Goal: Use online tool/utility: Utilize a website feature to perform a specific function

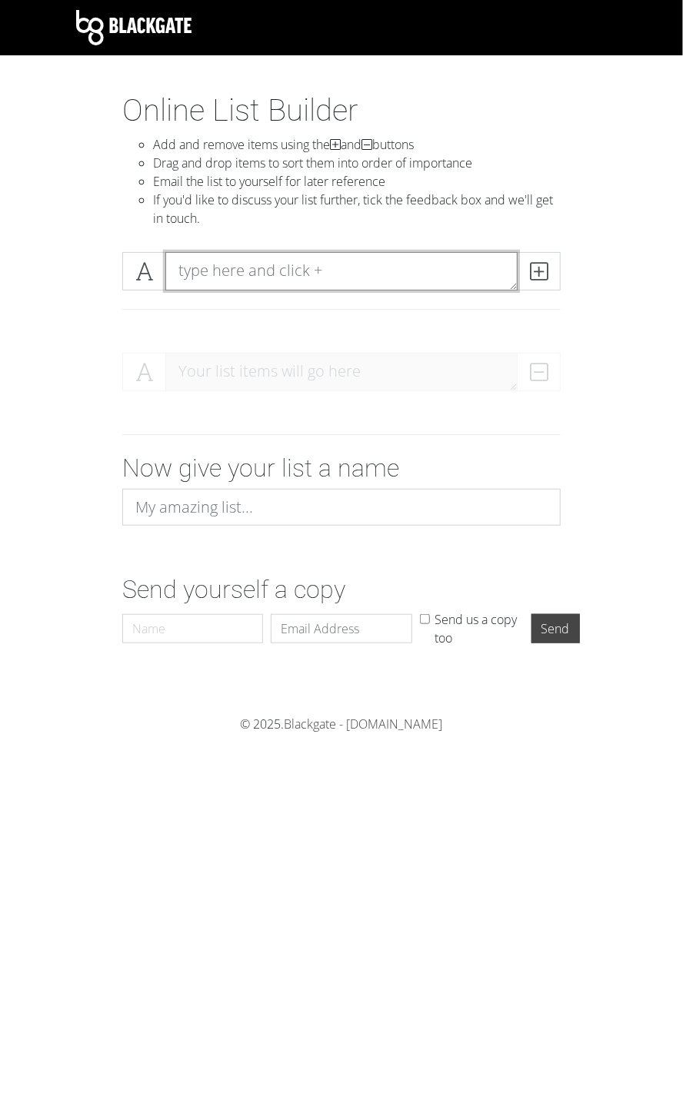
click at [261, 273] on textarea at bounding box center [341, 271] width 352 height 38
type textarea "Brody"
click at [530, 267] on icon at bounding box center [539, 271] width 18 height 15
click at [246, 278] on textarea at bounding box center [341, 271] width 352 height 38
type textarea "[PERSON_NAME]"
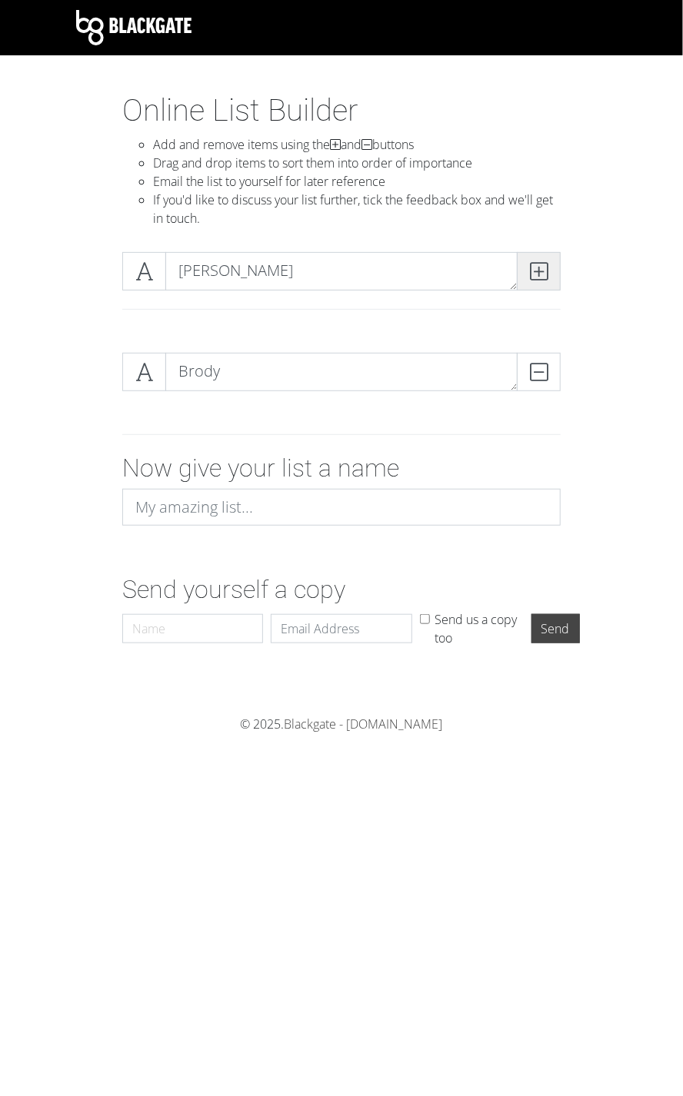
click at [540, 273] on icon at bounding box center [539, 271] width 18 height 15
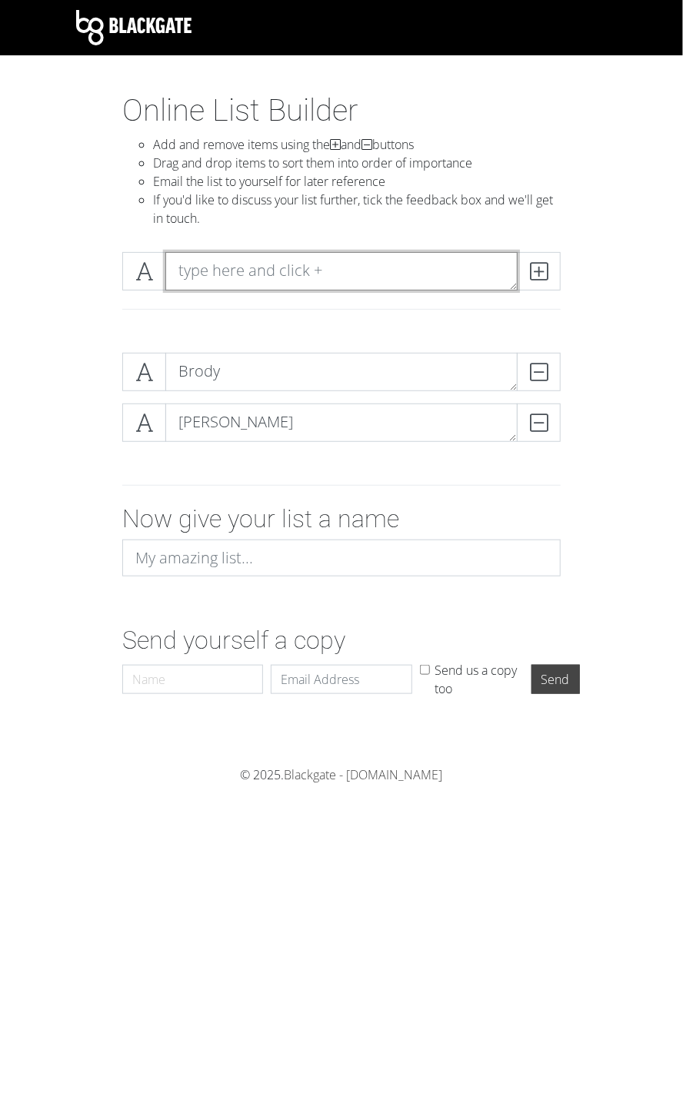
click at [230, 265] on textarea at bounding box center [341, 271] width 352 height 38
type textarea "[PERSON_NAME]"
click at [539, 265] on icon at bounding box center [539, 271] width 18 height 15
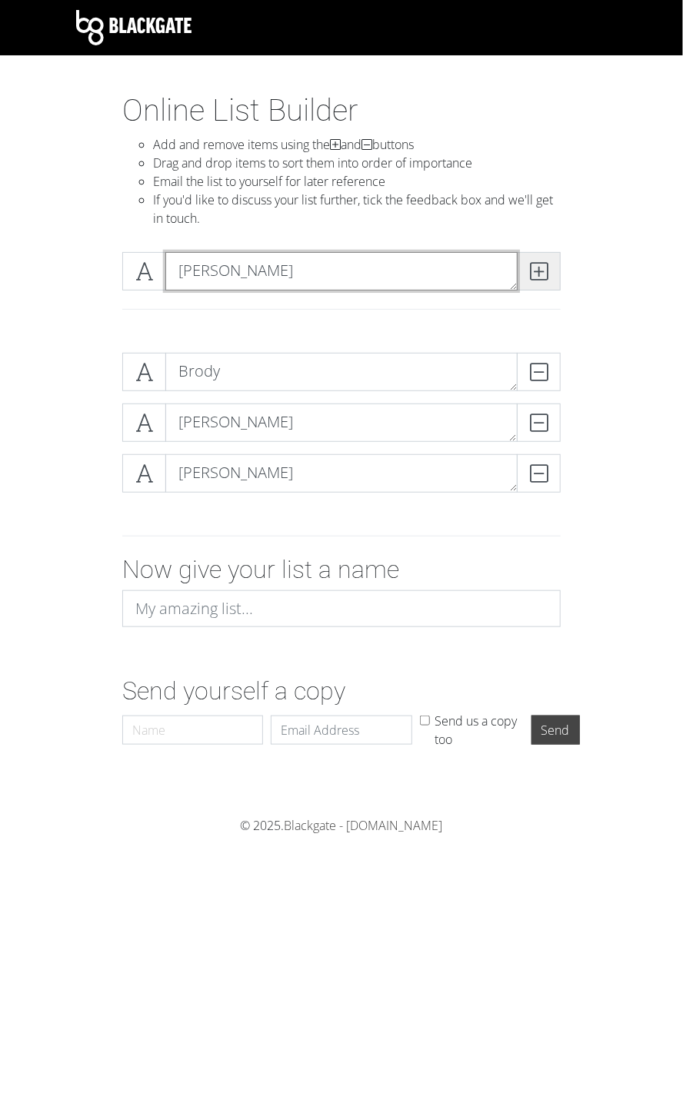
type textarea "[PERSON_NAME]"
click at [544, 270] on icon at bounding box center [539, 271] width 18 height 15
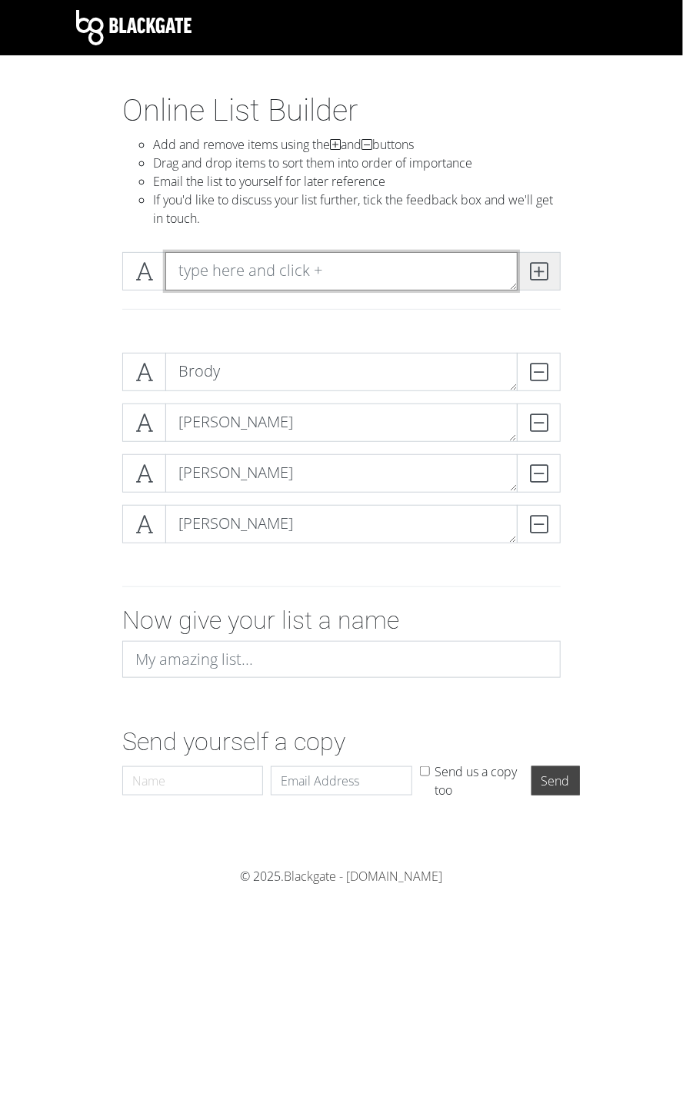
type textarea "J"
type textarea "[DEMOGRAPHIC_DATA]"
click at [544, 270] on icon at bounding box center [539, 271] width 18 height 15
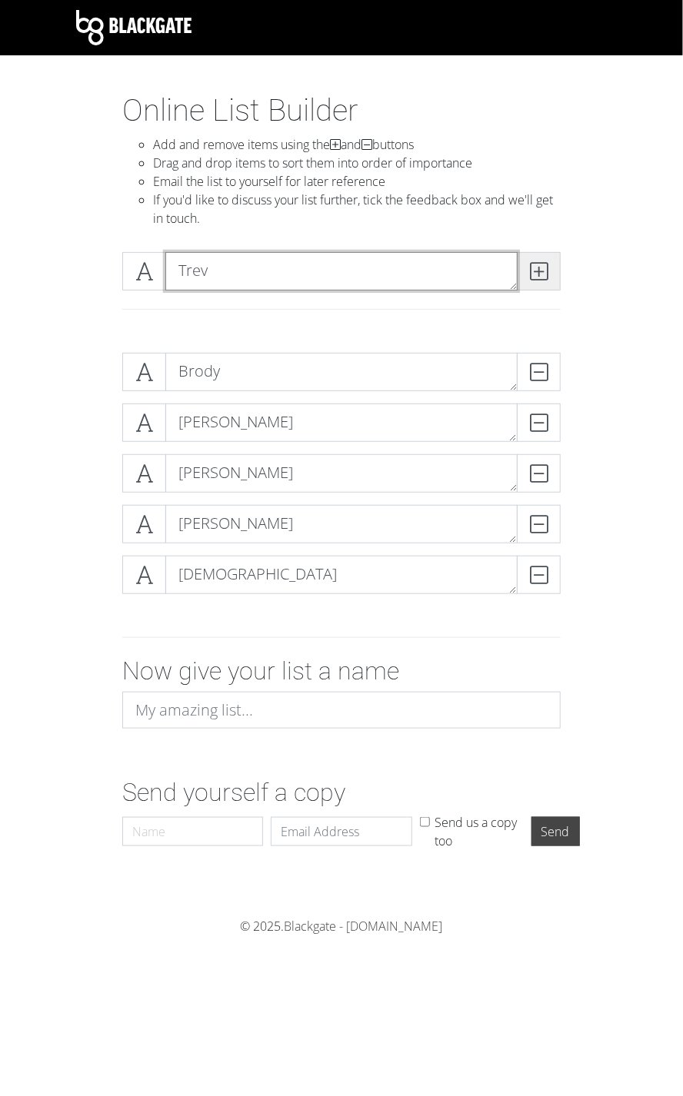
type textarea "Trev"
click at [544, 270] on icon at bounding box center [539, 271] width 18 height 15
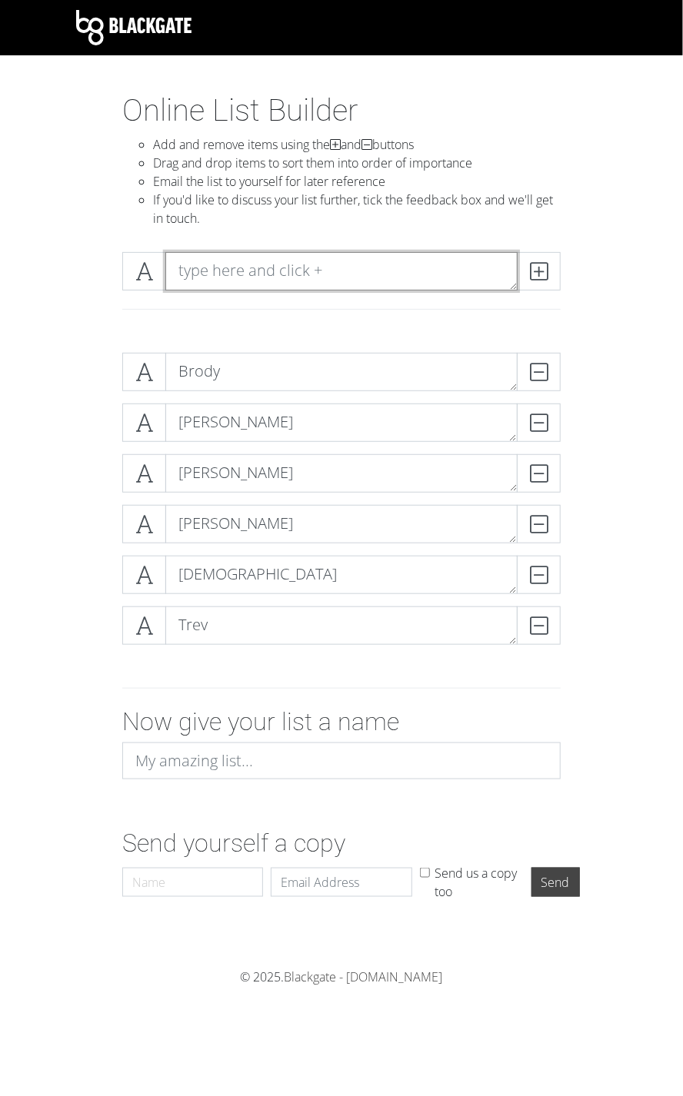
click at [244, 270] on textarea at bounding box center [341, 271] width 352 height 38
type textarea "[PERSON_NAME]"
click at [542, 270] on icon at bounding box center [539, 271] width 18 height 15
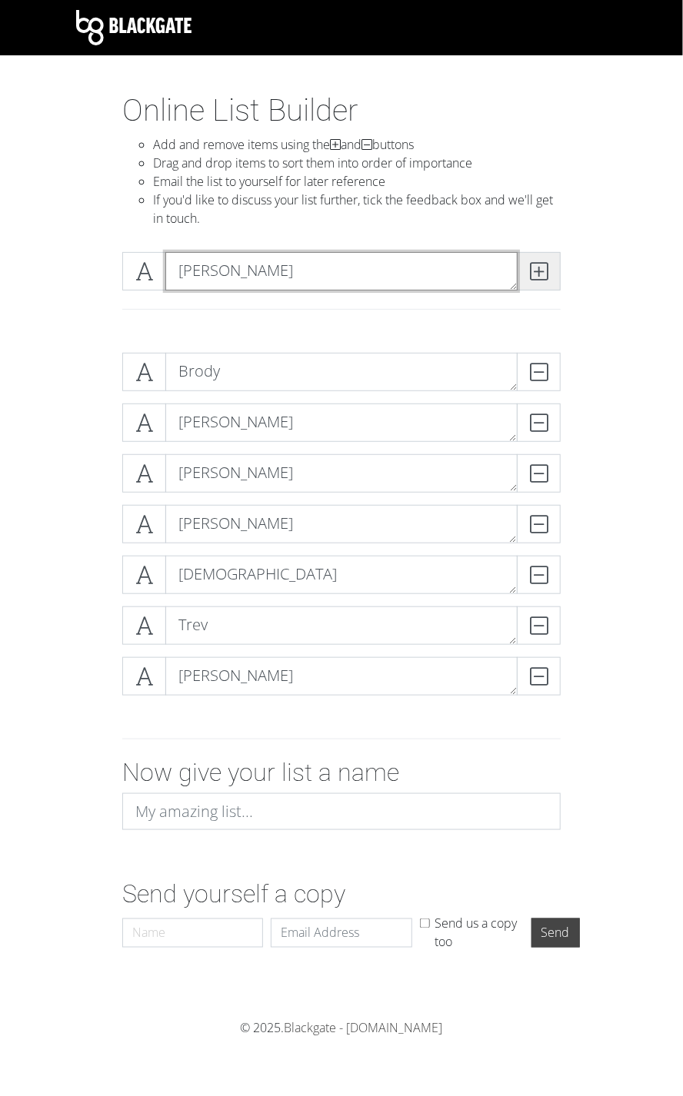
type textarea "[PERSON_NAME]"
click at [539, 270] on icon at bounding box center [539, 271] width 18 height 15
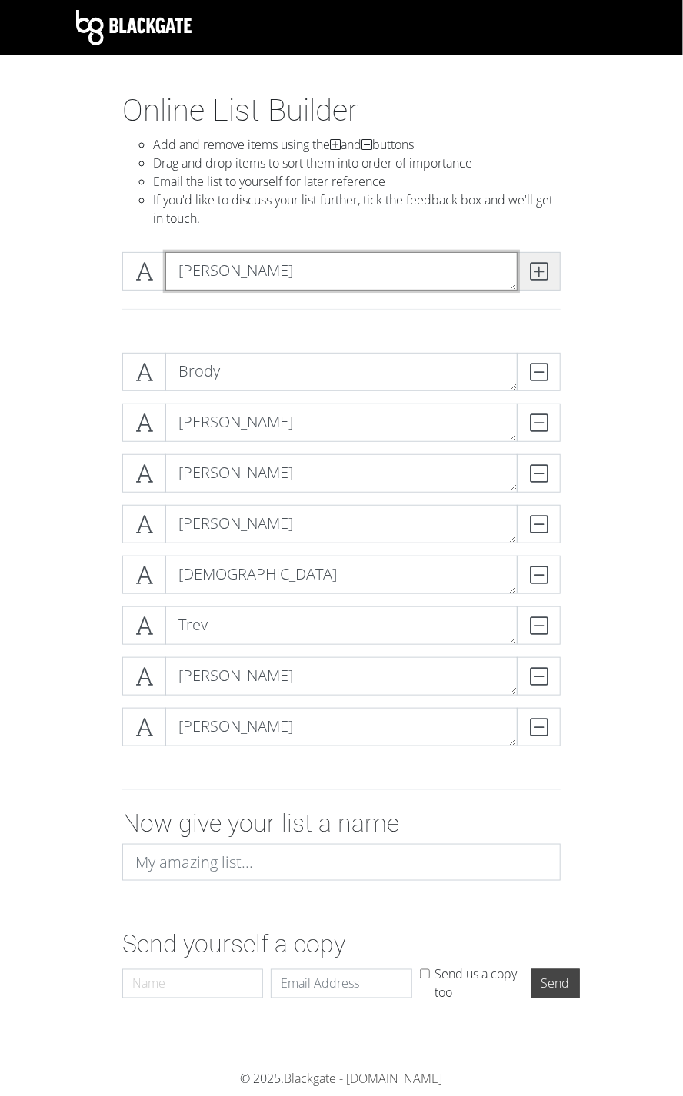
type textarea "[PERSON_NAME]"
click at [540, 264] on icon at bounding box center [539, 271] width 18 height 15
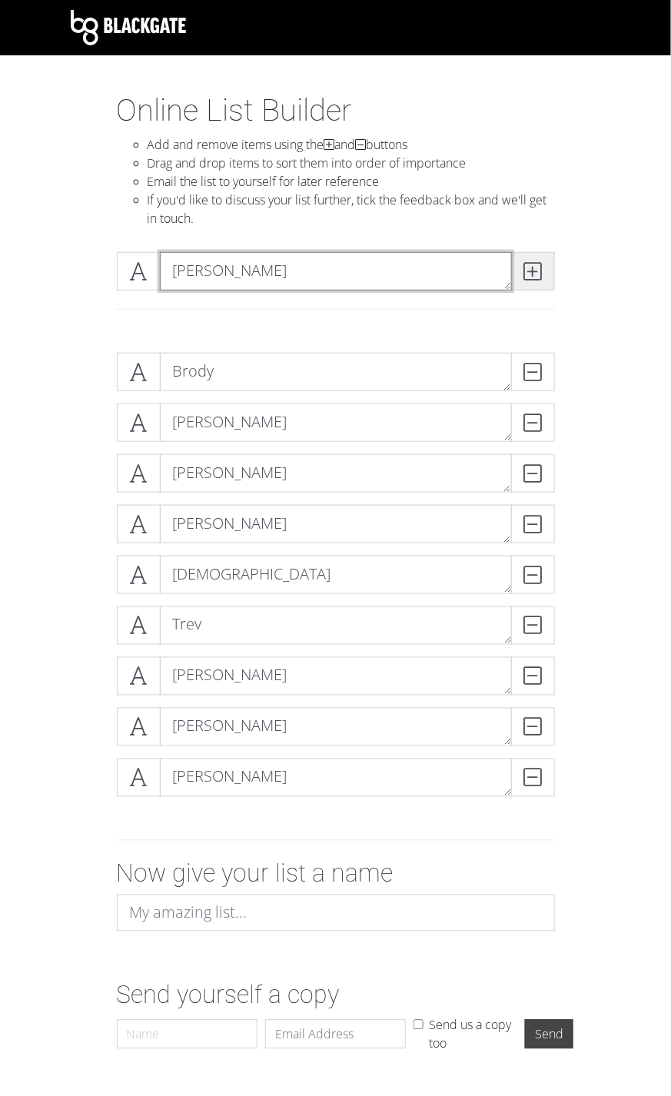
type textarea "[PERSON_NAME]"
click at [540, 264] on icon at bounding box center [533, 271] width 18 height 15
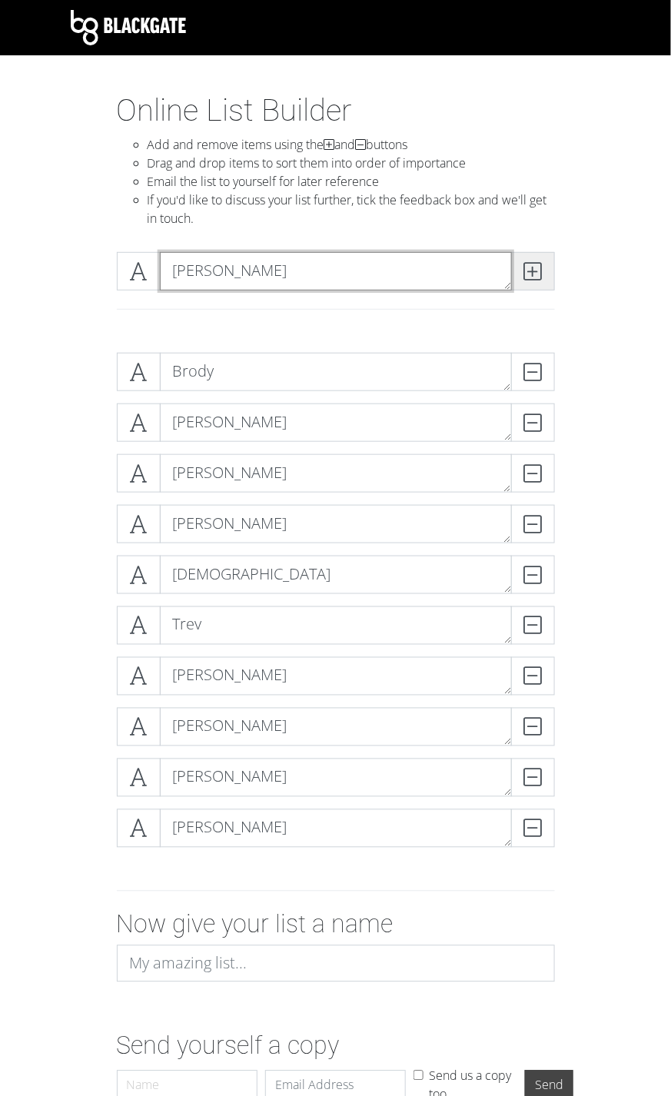
type textarea "[PERSON_NAME]"
click at [542, 261] on span at bounding box center [533, 271] width 44 height 38
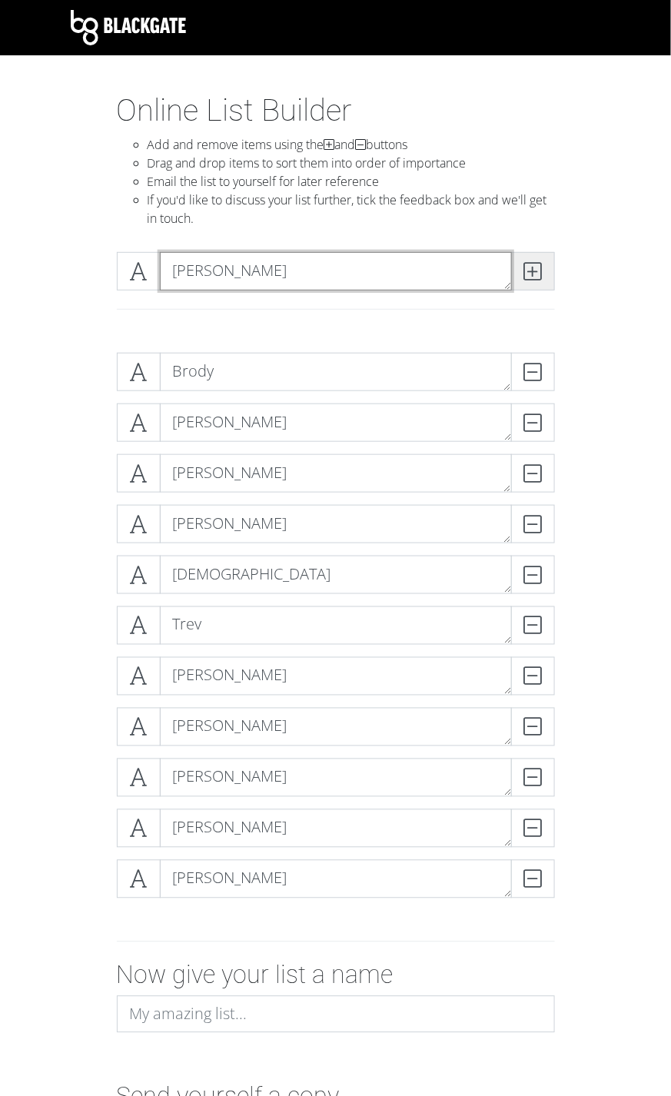
type textarea "[PERSON_NAME]"
click at [542, 261] on span at bounding box center [533, 271] width 44 height 38
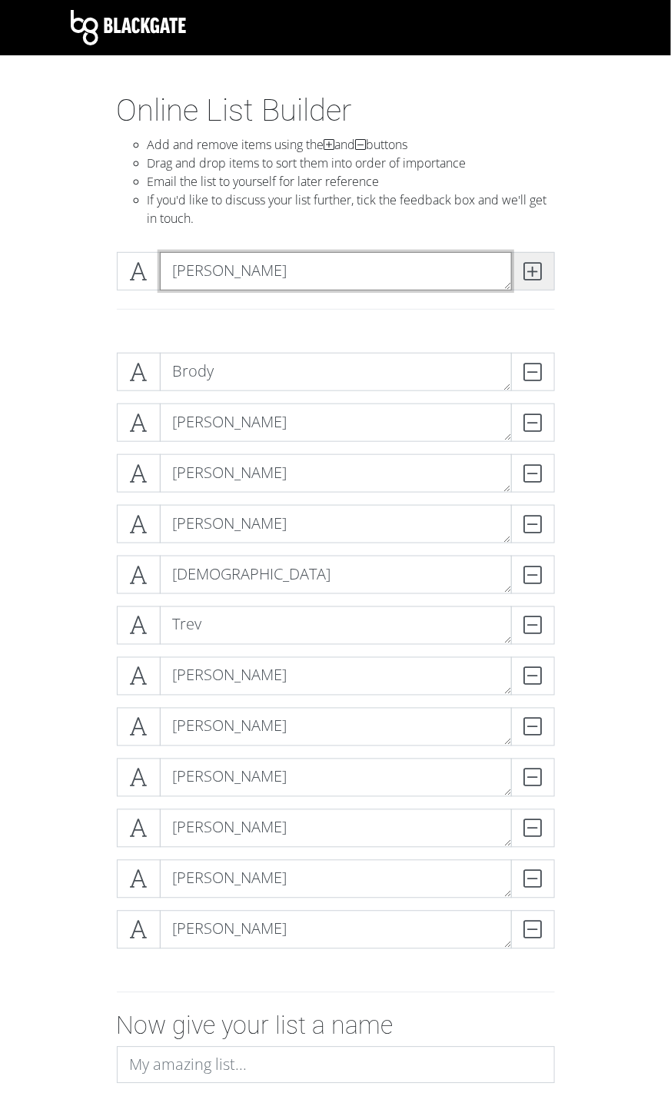
type textarea "[PERSON_NAME]"
click at [542, 261] on span at bounding box center [533, 271] width 44 height 38
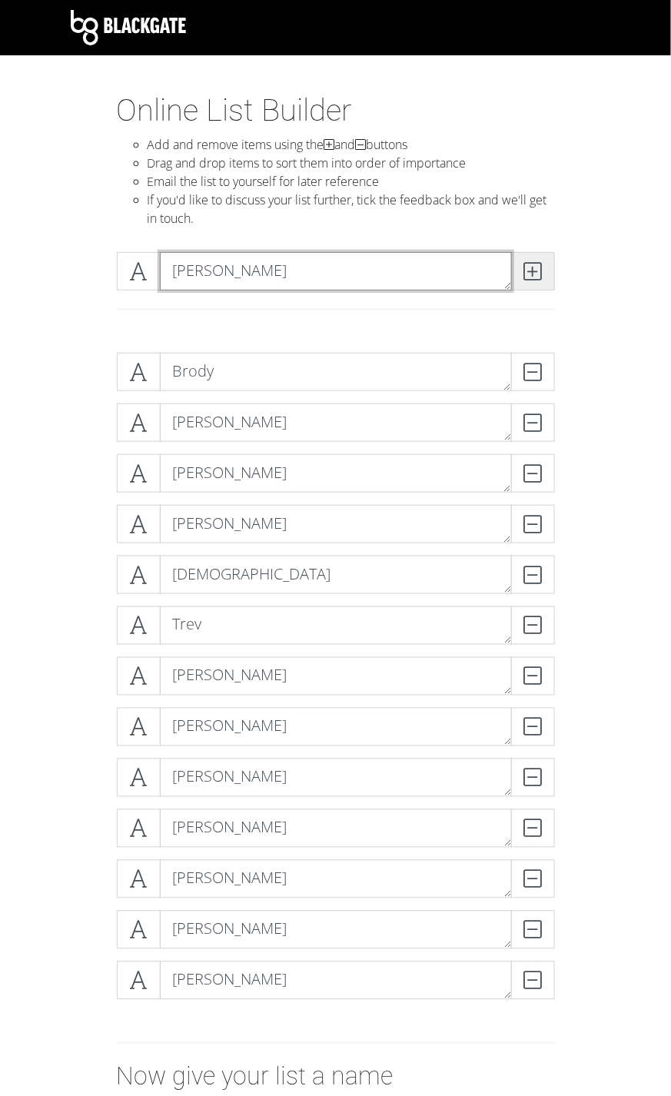
type textarea "[PERSON_NAME]"
click at [542, 261] on span at bounding box center [533, 271] width 44 height 38
type textarea "[PERSON_NAME]"
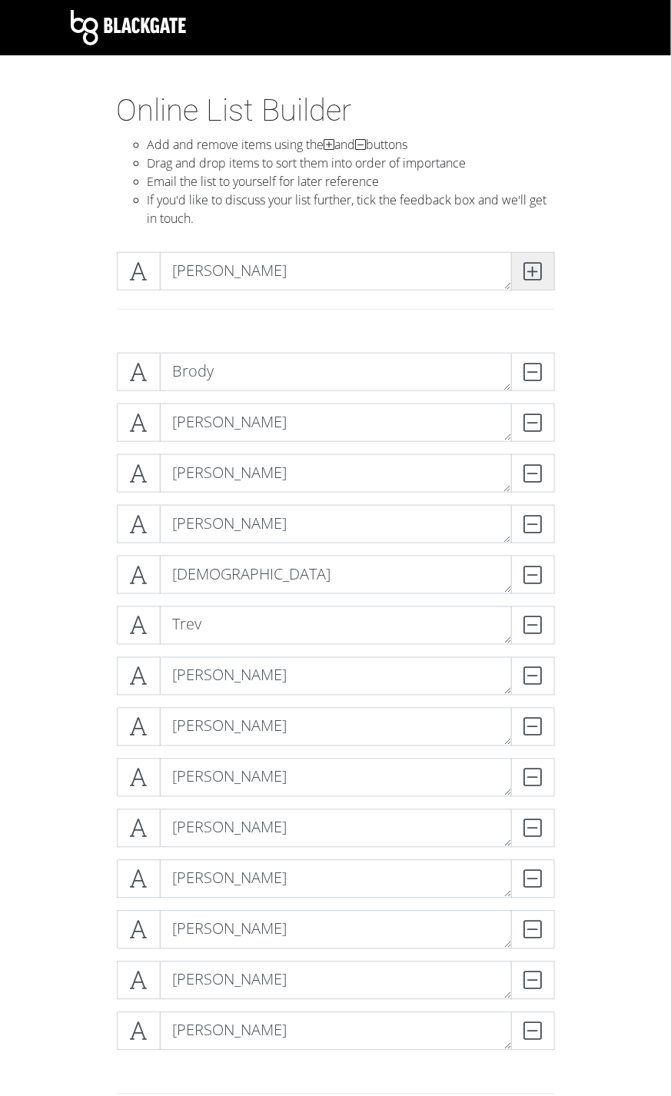
click at [542, 261] on span at bounding box center [533, 271] width 44 height 38
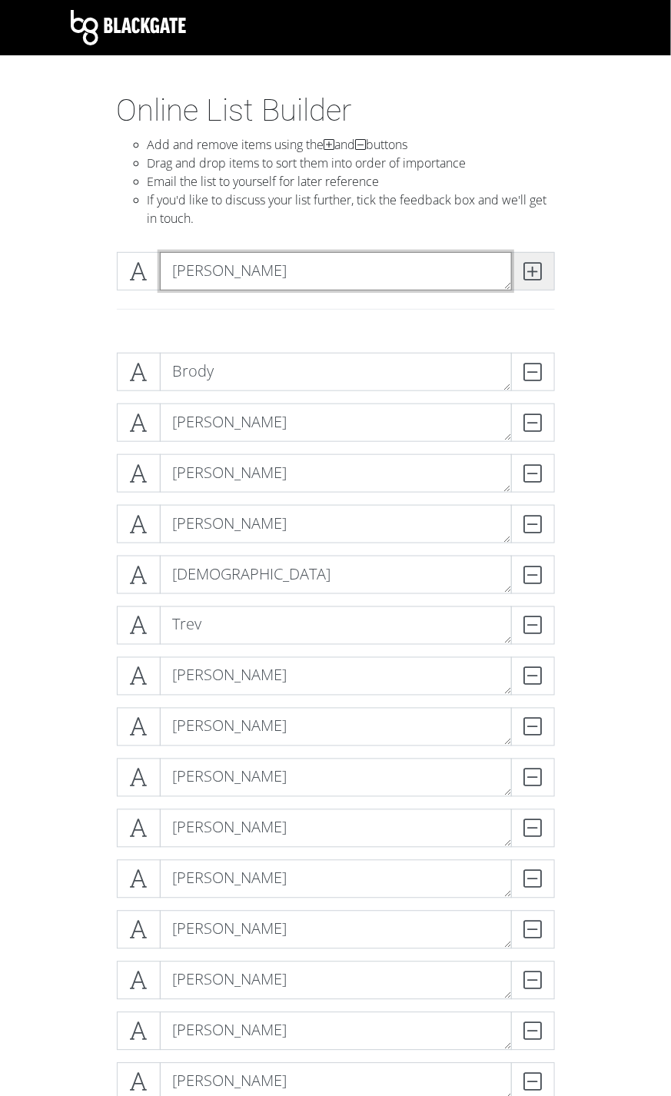
type textarea "[PERSON_NAME]"
click at [542, 261] on span at bounding box center [533, 271] width 44 height 38
type textarea "[PERSON_NAME]"
click at [542, 261] on span at bounding box center [533, 271] width 44 height 38
type textarea "[PERSON_NAME]"
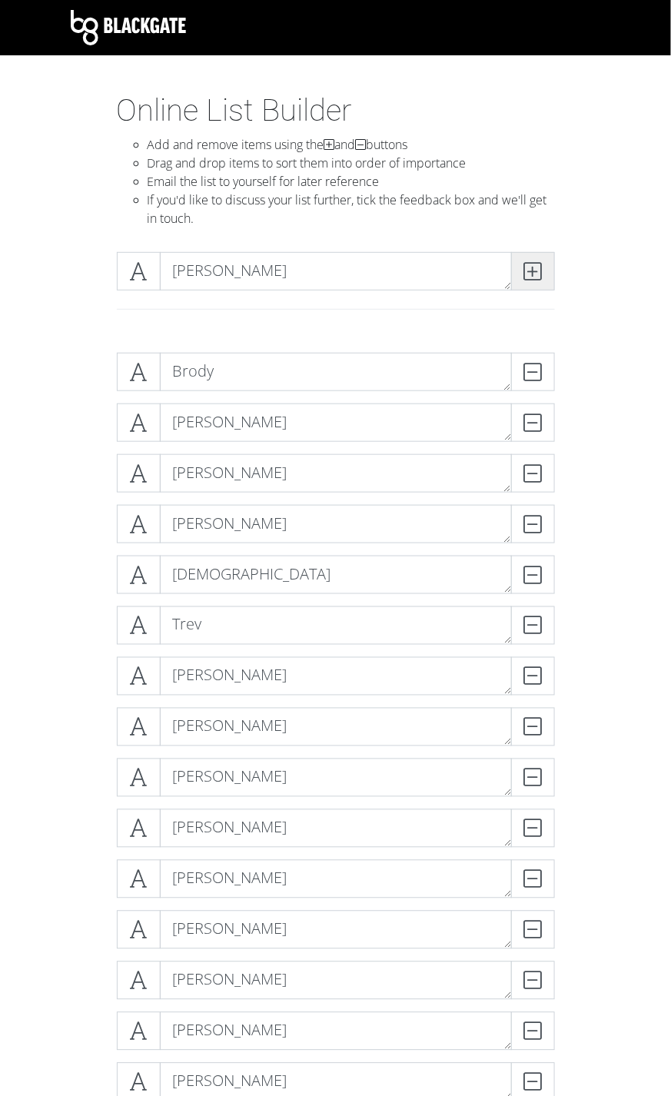
click at [542, 261] on span at bounding box center [533, 271] width 44 height 38
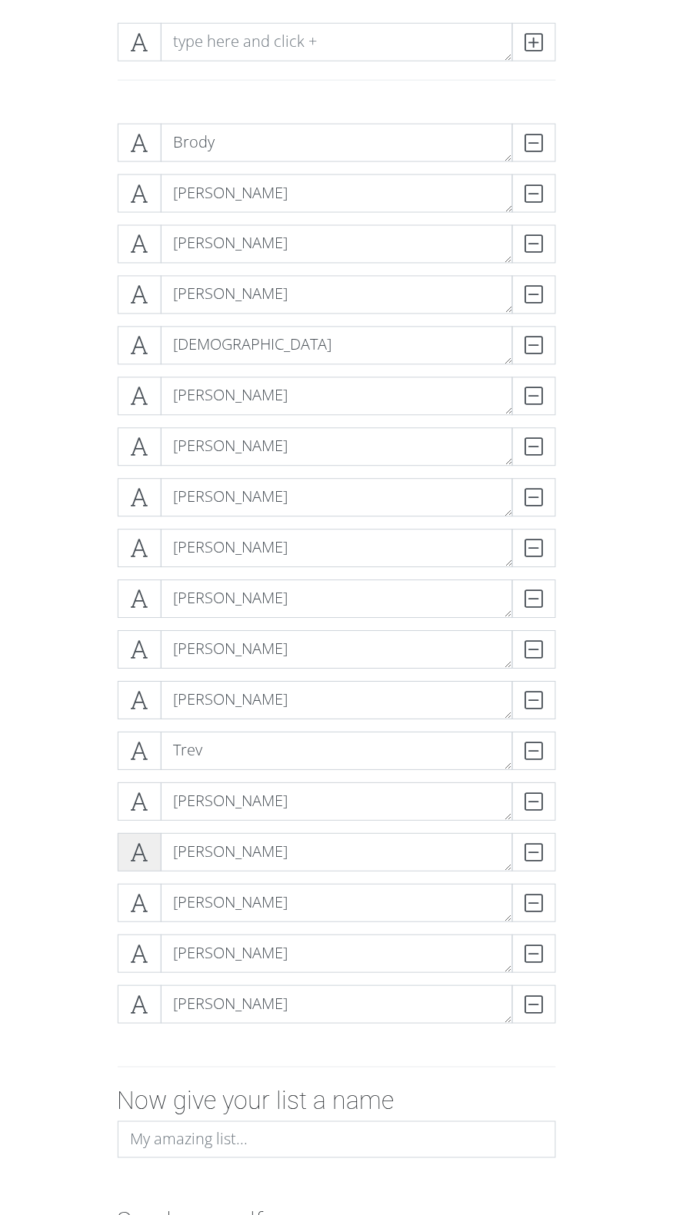
scroll to position [191, 0]
